Goal: Task Accomplishment & Management: Manage account settings

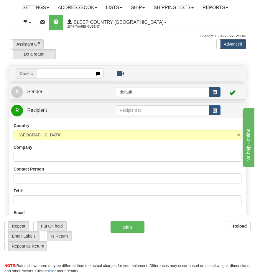
click at [76, 76] on input "text" at bounding box center [64, 74] width 55 height 10
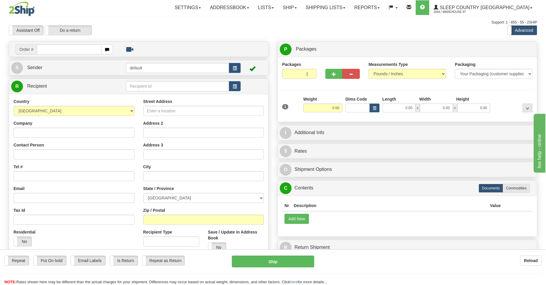
click at [73, 53] on input "text" at bounding box center [69, 49] width 65 height 10
type input "9002I098"
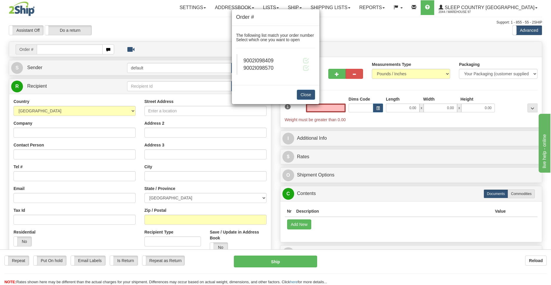
type input "0.00"
click at [254, 68] on span "9002I098570" at bounding box center [259, 68] width 30 height 6
click at [254, 67] on span at bounding box center [306, 68] width 6 height 6
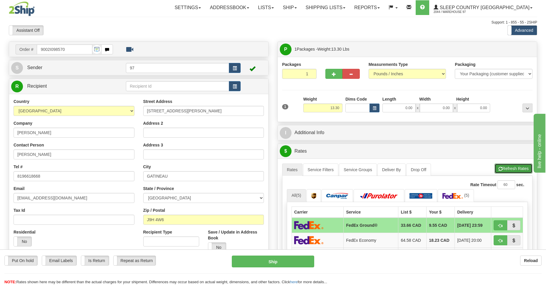
click at [517, 171] on button "Refresh Rates" at bounding box center [514, 169] width 38 height 10
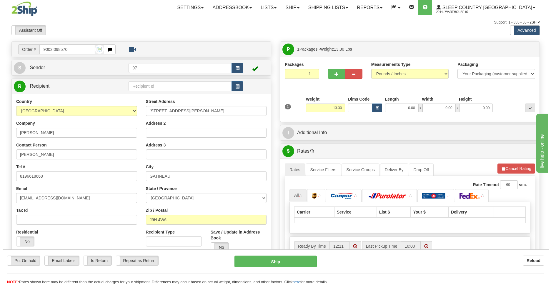
scroll to position [43, 0]
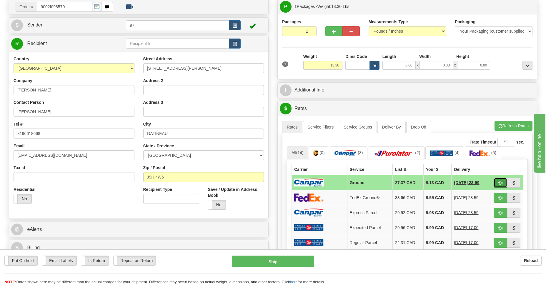
click at [501, 181] on span "button" at bounding box center [501, 183] width 4 height 4
type input "1"
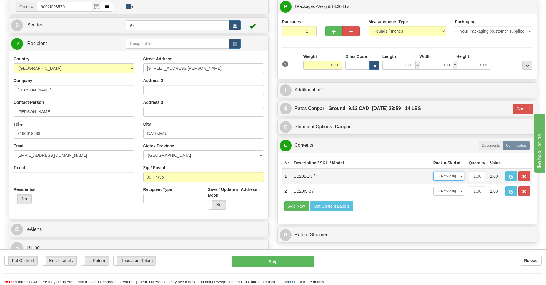
click at [445, 174] on select "-- Not Assigned -- Package 1" at bounding box center [449, 176] width 31 height 9
select select "0"
click at [434, 172] on select "-- Not Assigned -- Package 1" at bounding box center [449, 176] width 31 height 9
click at [451, 191] on select "-- Not Assigned -- Package 1" at bounding box center [449, 191] width 31 height 9
click at [434, 187] on select "-- Not Assigned -- Package 1" at bounding box center [449, 191] width 31 height 9
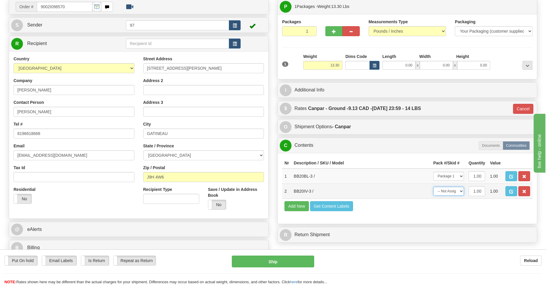
click at [453, 190] on select "-- Not Assigned -- Package 1" at bounding box center [449, 191] width 31 height 9
select select "0"
click at [434, 187] on select "-- Not Assigned -- Package 1" at bounding box center [449, 191] width 31 height 9
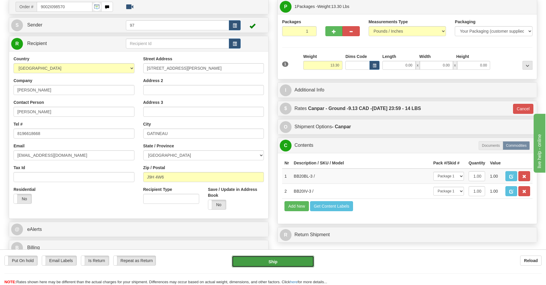
click at [274, 261] on button "Ship" at bounding box center [273, 262] width 82 height 12
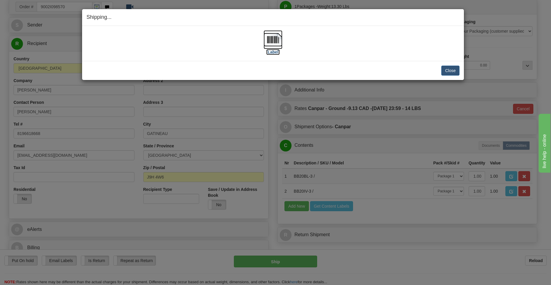
click at [269, 40] on img at bounding box center [273, 39] width 19 height 19
click at [450, 72] on button "Close" at bounding box center [451, 71] width 18 height 10
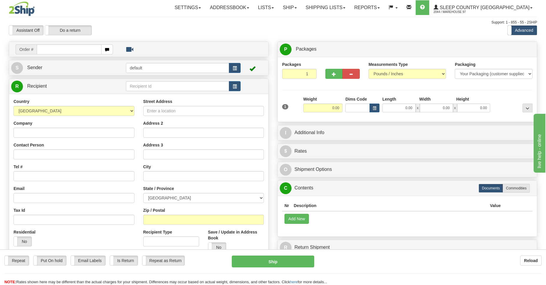
click at [84, 48] on input "text" at bounding box center [69, 49] width 65 height 10
type input "9007I098365"
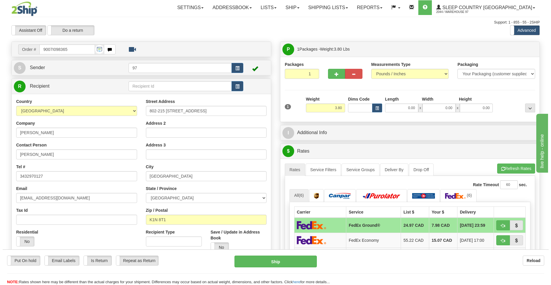
scroll to position [85, 0]
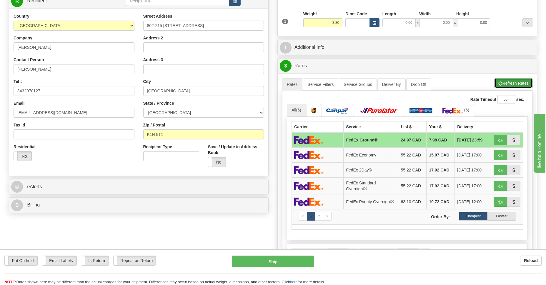
click at [510, 87] on button "Refresh Rates" at bounding box center [514, 83] width 38 height 10
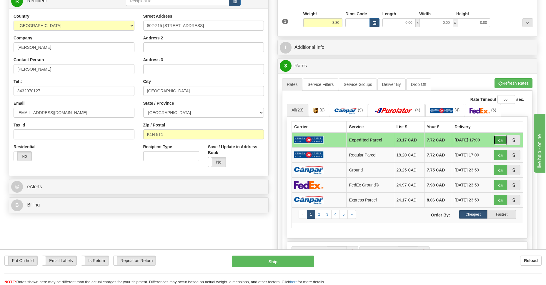
click at [499, 139] on span "button" at bounding box center [501, 141] width 4 height 4
type input "DOM.EP"
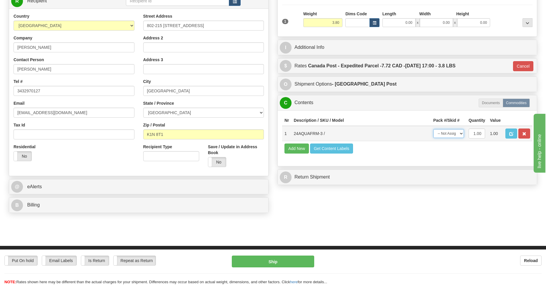
click at [446, 131] on select "-- Not Assigned -- Package 1" at bounding box center [449, 133] width 31 height 9
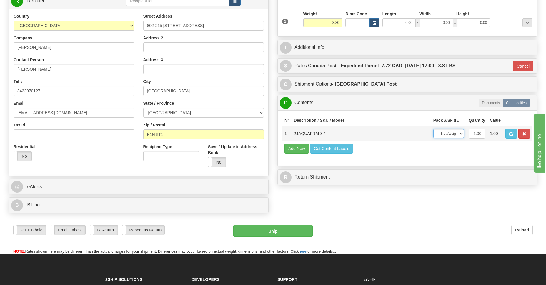
select select "0"
click at [434, 129] on select "-- Not Assigned -- Package 1" at bounding box center [449, 133] width 31 height 9
click at [268, 230] on button "Ship" at bounding box center [272, 231] width 79 height 12
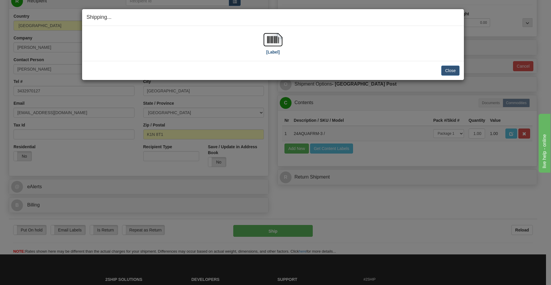
drag, startPoint x: 286, startPoint y: 40, endPoint x: 280, endPoint y: 40, distance: 5.9
click at [282, 40] on div "[Label]" at bounding box center [273, 43] width 373 height 26
drag, startPoint x: 280, startPoint y: 40, endPoint x: 276, endPoint y: 40, distance: 4.1
click at [276, 40] on img at bounding box center [273, 39] width 19 height 19
click at [454, 67] on button "Close" at bounding box center [451, 71] width 18 height 10
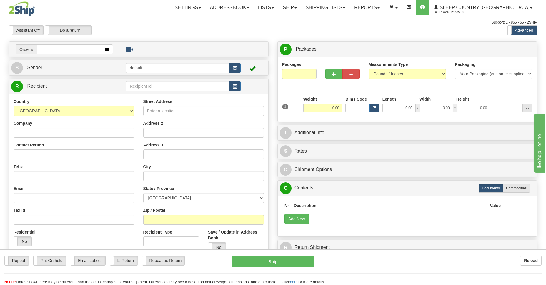
click at [62, 50] on input "text" at bounding box center [69, 49] width 65 height 10
type input "9000I098115"
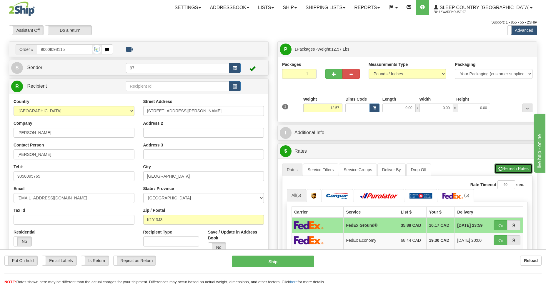
click at [511, 171] on button "Refresh Rates" at bounding box center [514, 169] width 38 height 10
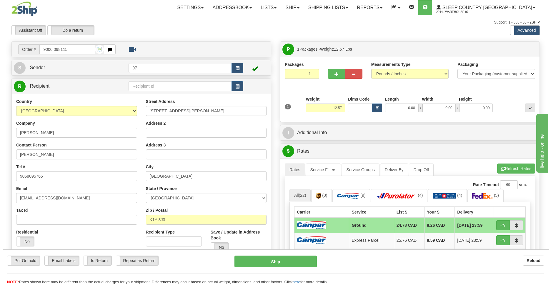
scroll to position [85, 0]
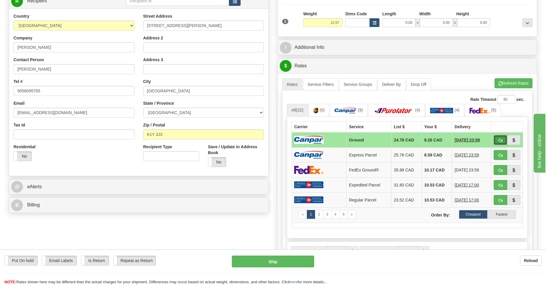
click at [501, 140] on span "button" at bounding box center [501, 141] width 4 height 4
type input "1"
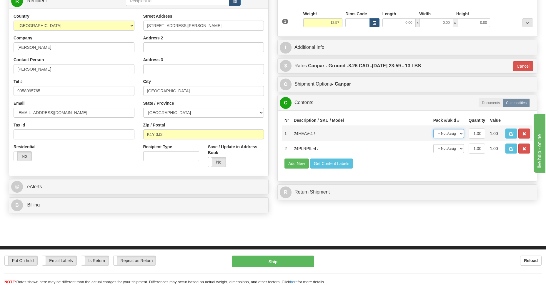
click at [447, 129] on select "-- Not Assigned -- Package 1" at bounding box center [449, 133] width 31 height 9
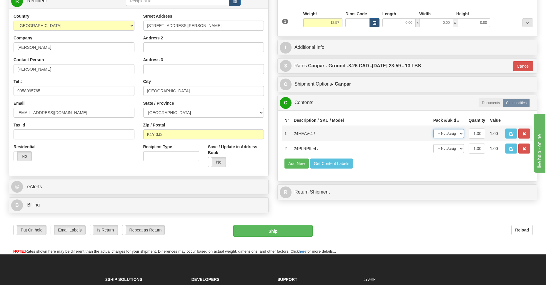
select select "0"
click at [434, 129] on select "-- Not Assigned -- Package 1" at bounding box center [449, 133] width 31 height 9
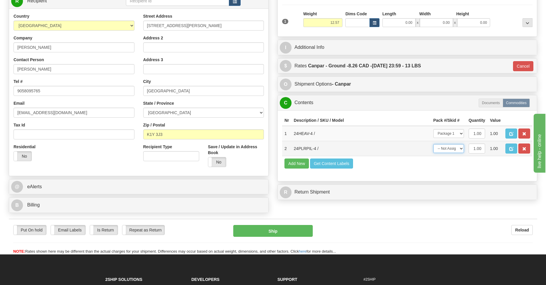
click at [452, 147] on select "-- Not Assigned -- Package 1" at bounding box center [449, 148] width 31 height 9
select select "0"
click at [434, 144] on select "-- Not Assigned -- Package 1" at bounding box center [449, 148] width 31 height 9
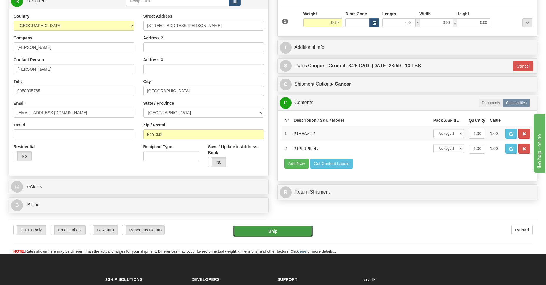
click at [277, 228] on button "Ship" at bounding box center [272, 231] width 79 height 12
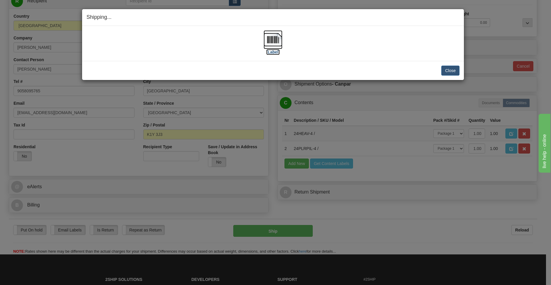
click at [273, 38] on img at bounding box center [273, 39] width 19 height 19
click at [448, 69] on button "Close" at bounding box center [451, 71] width 18 height 10
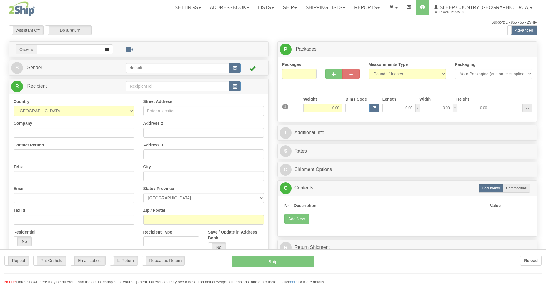
click at [369, 8] on div "Toggle navigation Settings Shipping Preferences Fields Preferences New" at bounding box center [273, 165] width 546 height 331
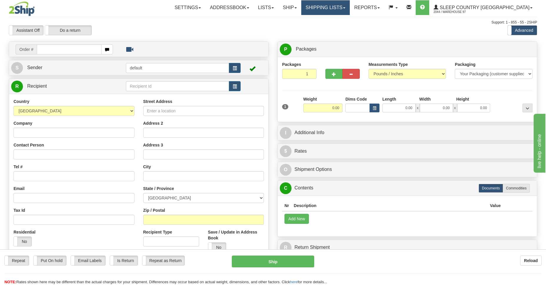
click at [346, 8] on span at bounding box center [344, 7] width 2 height 1
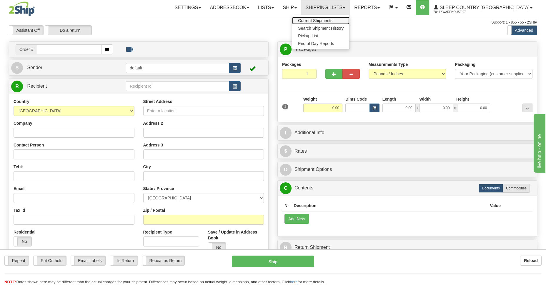
click at [333, 20] on span "Current Shipments" at bounding box center [315, 20] width 34 height 5
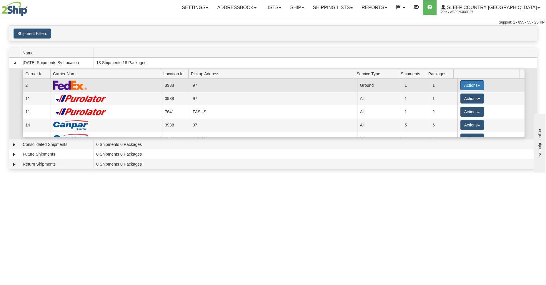
click at [478, 86] on span "button" at bounding box center [479, 85] width 2 height 1
click at [455, 104] on span "Close" at bounding box center [450, 104] width 14 height 4
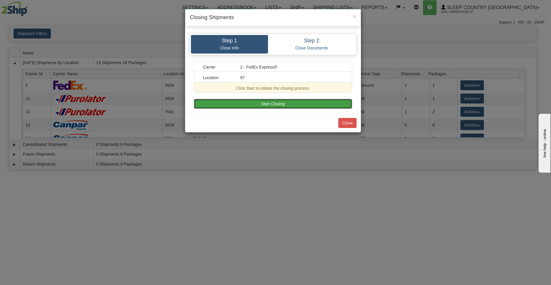
click at [279, 102] on button "Start Closing" at bounding box center [273, 104] width 158 height 10
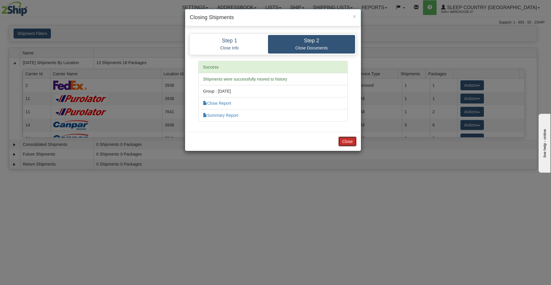
click at [348, 140] on button "Close" at bounding box center [348, 142] width 18 height 10
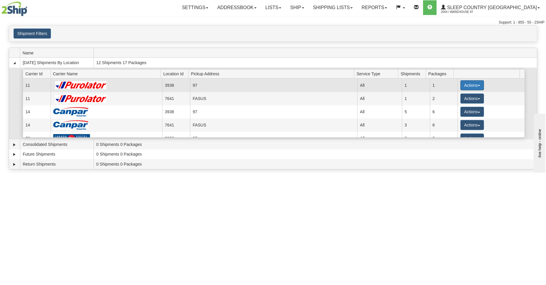
click at [471, 84] on button "Actions" at bounding box center [473, 85] width 24 height 10
click at [455, 112] on span "Pickup" at bounding box center [451, 112] width 16 height 4
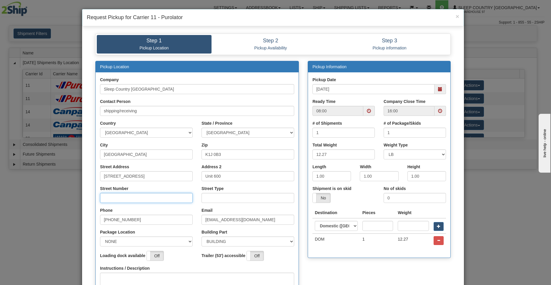
click at [134, 199] on input "Street Number" at bounding box center [146, 198] width 93 height 10
type input "1101"
click at [216, 199] on input "Street Type" at bounding box center [248, 198] width 93 height 10
type input "ST"
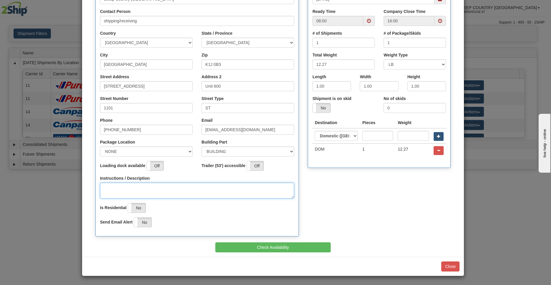
click at [132, 189] on textarea "Instructions / Description" at bounding box center [197, 191] width 194 height 16
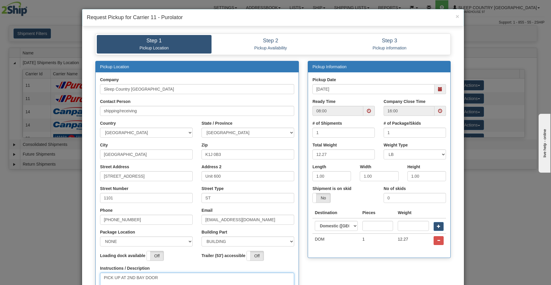
click at [364, 112] on span at bounding box center [369, 111] width 11 height 10
type textarea "PICK UP AT 2ND BAY DOOR"
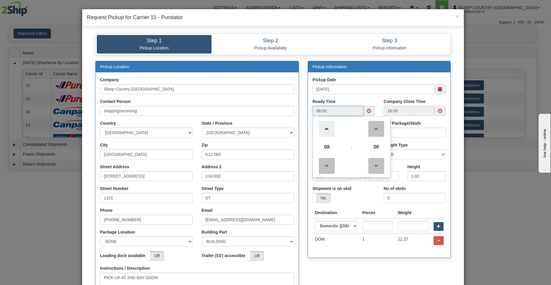
click at [329, 127] on span at bounding box center [327, 129] width 16 height 16
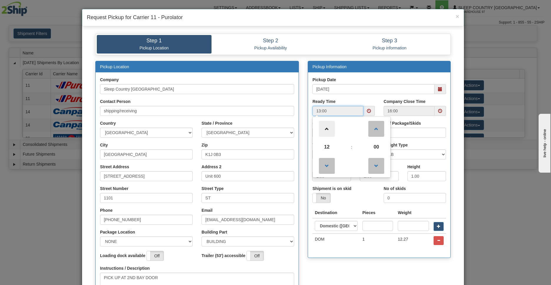
click at [329, 127] on span at bounding box center [327, 129] width 16 height 16
type input "14:00"
click at [408, 208] on th "Weight" at bounding box center [414, 213] width 36 height 11
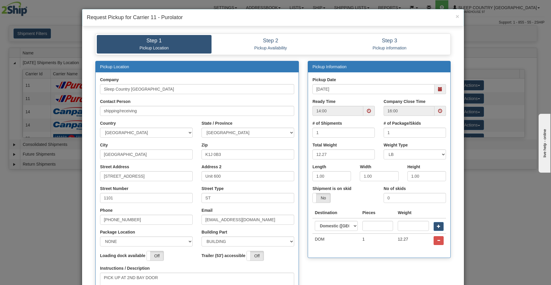
scroll to position [90, 0]
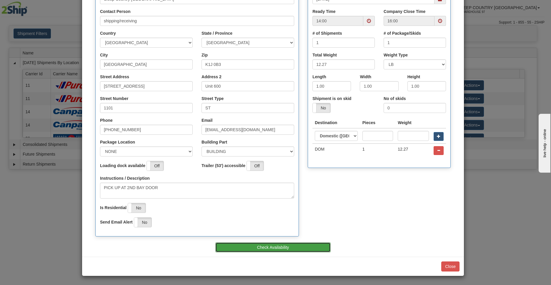
click at [282, 245] on button "Check Availability" at bounding box center [273, 248] width 116 height 10
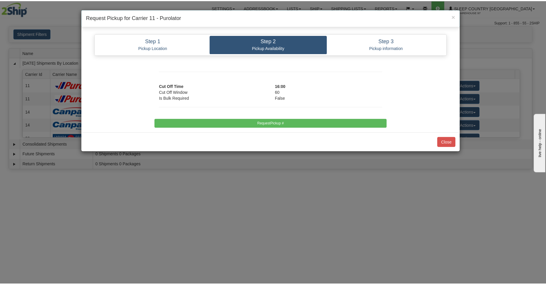
scroll to position [0, 0]
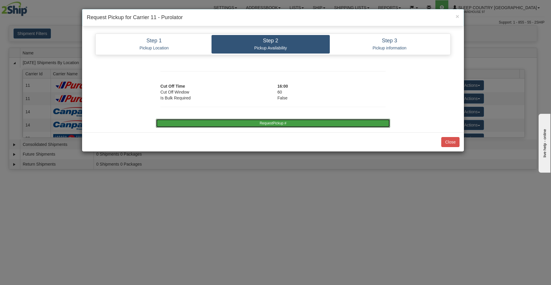
click at [272, 125] on button "RequestPickup #" at bounding box center [273, 123] width 234 height 9
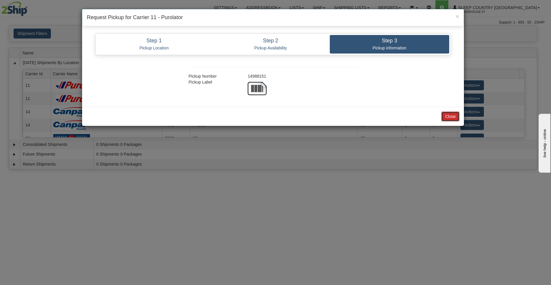
click at [454, 117] on button "Close" at bounding box center [451, 117] width 18 height 10
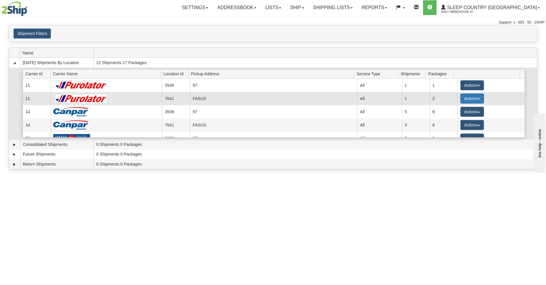
click at [474, 99] on button "Actions" at bounding box center [473, 99] width 24 height 10
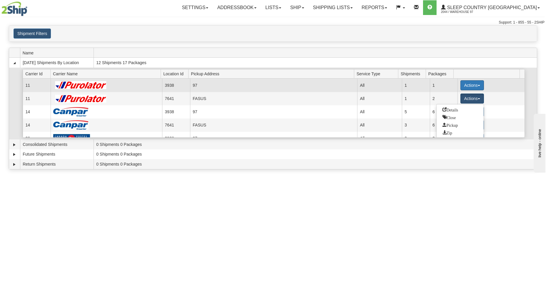
click at [474, 84] on button "Actions" at bounding box center [473, 85] width 24 height 10
click at [460, 104] on link "Close" at bounding box center [460, 104] width 47 height 8
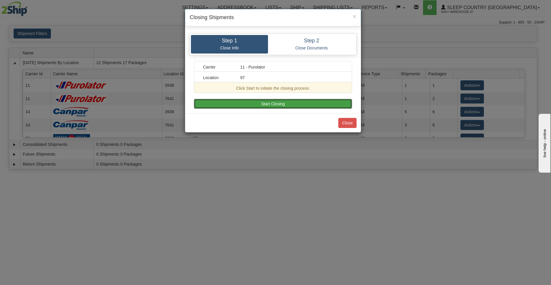
click at [265, 104] on button "Start Closing" at bounding box center [273, 104] width 158 height 10
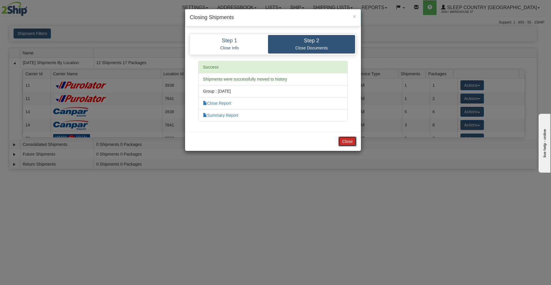
click at [344, 139] on button "Close" at bounding box center [348, 142] width 18 height 10
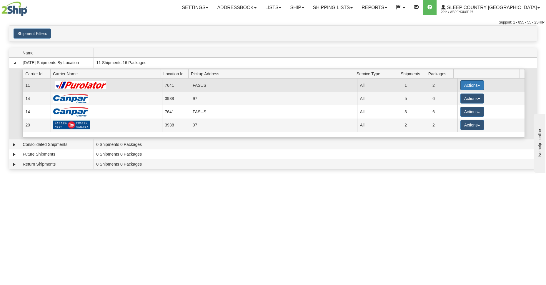
click at [472, 84] on button "Actions" at bounding box center [473, 85] width 24 height 10
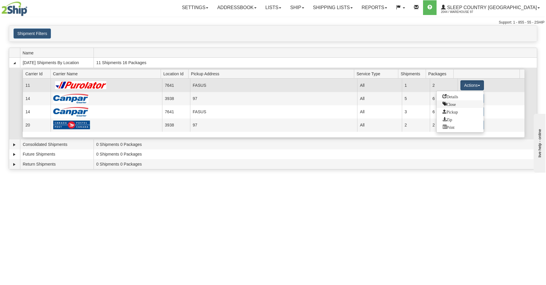
click at [455, 104] on span "Close" at bounding box center [450, 104] width 14 height 4
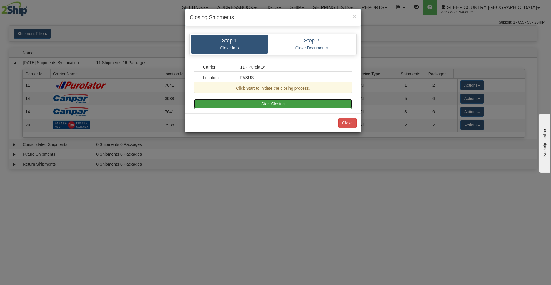
click at [268, 101] on button "Start Closing" at bounding box center [273, 104] width 158 height 10
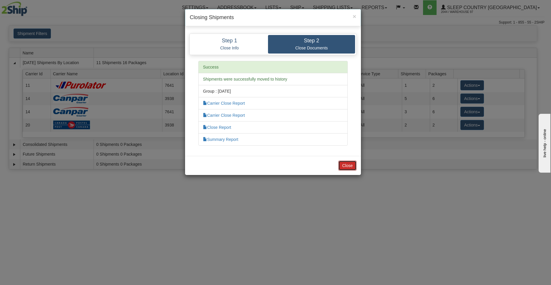
click at [350, 168] on button "Close" at bounding box center [348, 166] width 18 height 10
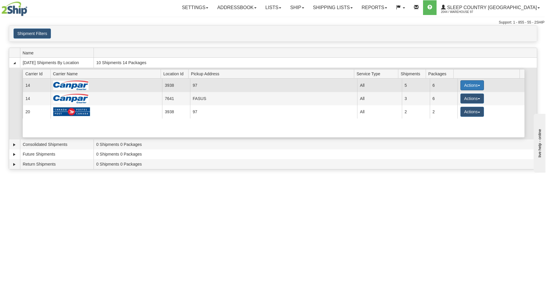
click at [461, 84] on button "Actions" at bounding box center [473, 85] width 24 height 10
click at [453, 105] on span "Close" at bounding box center [450, 104] width 14 height 4
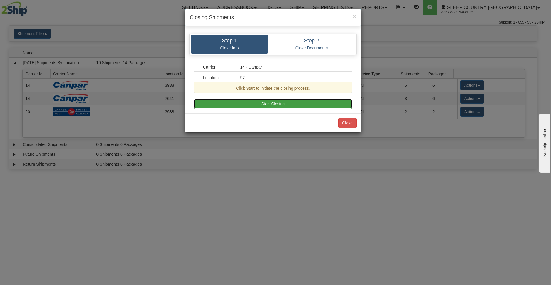
click at [297, 101] on button "Start Closing" at bounding box center [273, 104] width 158 height 10
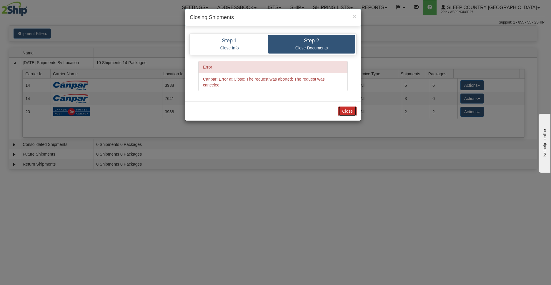
click at [344, 110] on button "Close" at bounding box center [348, 111] width 18 height 10
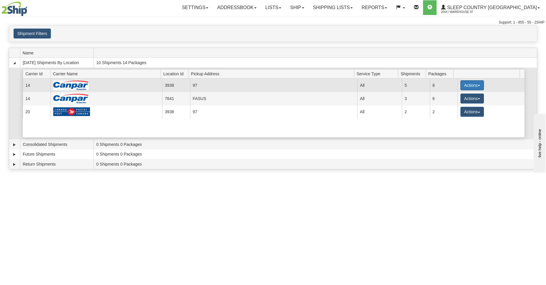
click at [470, 87] on button "Actions" at bounding box center [473, 85] width 24 height 10
click at [452, 105] on span "Close" at bounding box center [450, 104] width 14 height 4
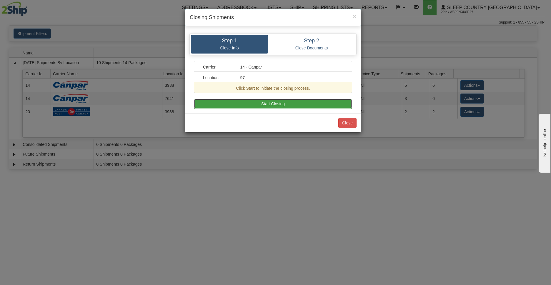
click at [274, 105] on button "Start Closing" at bounding box center [273, 104] width 158 height 10
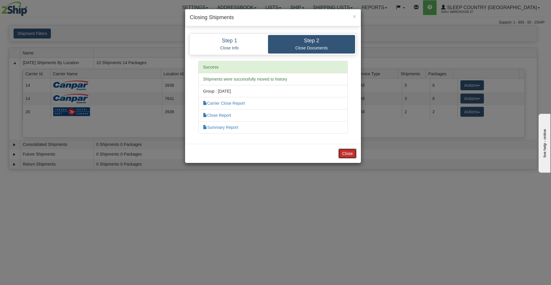
click at [346, 152] on button "Close" at bounding box center [348, 154] width 18 height 10
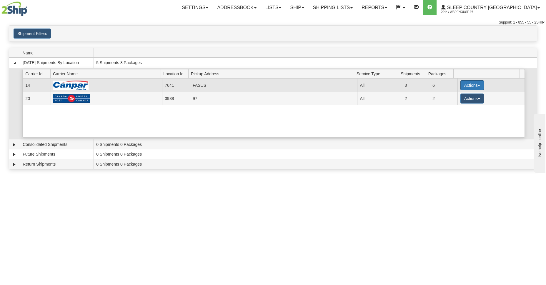
click at [469, 83] on button "Actions" at bounding box center [473, 85] width 24 height 10
click at [454, 102] on span "Close" at bounding box center [450, 104] width 14 height 4
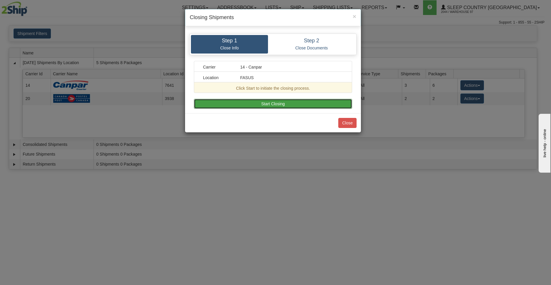
click at [288, 102] on button "Start Closing" at bounding box center [273, 104] width 158 height 10
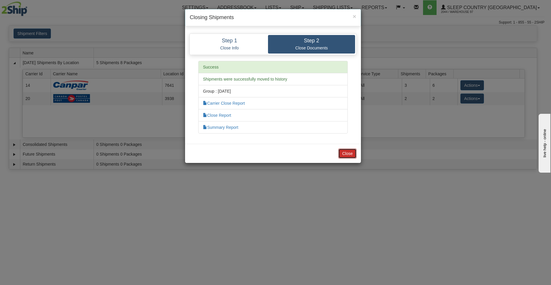
click at [345, 152] on button "Close" at bounding box center [348, 154] width 18 height 10
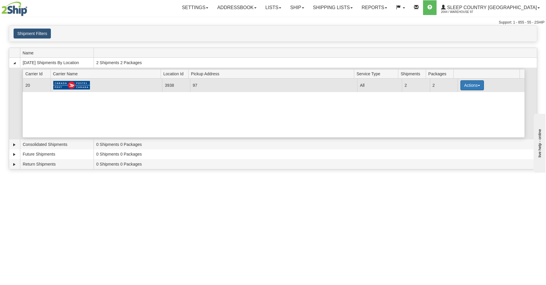
click at [472, 85] on button "Actions" at bounding box center [473, 85] width 24 height 10
click at [459, 102] on link "Close" at bounding box center [460, 104] width 47 height 8
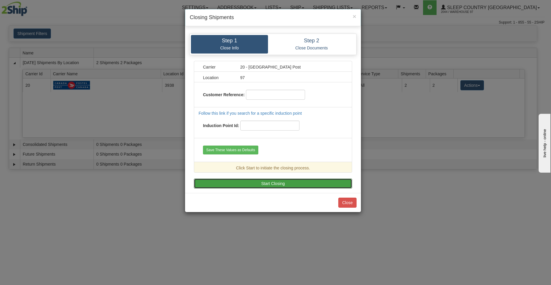
click at [278, 181] on button "Start Closing" at bounding box center [273, 184] width 158 height 10
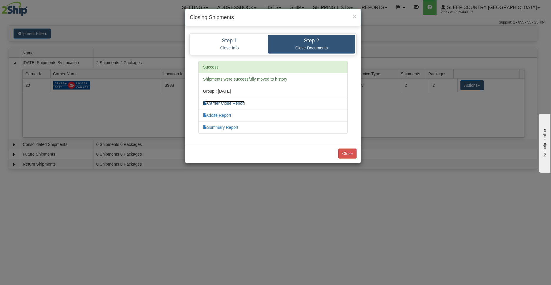
click at [238, 103] on link "Carrier Close Report" at bounding box center [224, 103] width 42 height 5
click at [348, 155] on button "Close" at bounding box center [348, 154] width 18 height 10
